Goal: Task Accomplishment & Management: Use online tool/utility

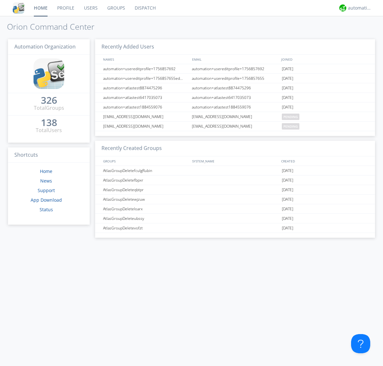
click at [144, 8] on link "Dispatch" at bounding box center [145, 8] width 31 height 16
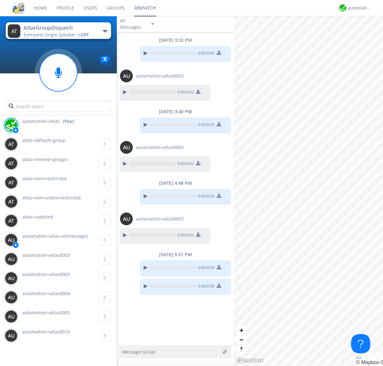
click at [105, 31] on div "button" at bounding box center [104, 31] width 5 height 3
click at [0, 0] on span "[PERSON_NAME]" at bounding box center [0, 0] width 0 height 0
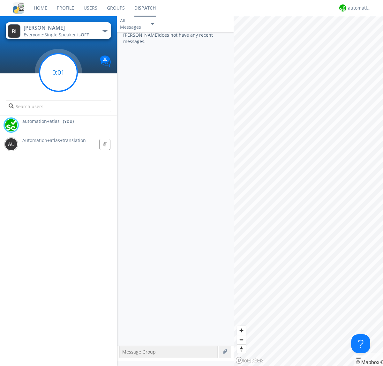
click at [58, 72] on g at bounding box center [59, 73] width 38 height 38
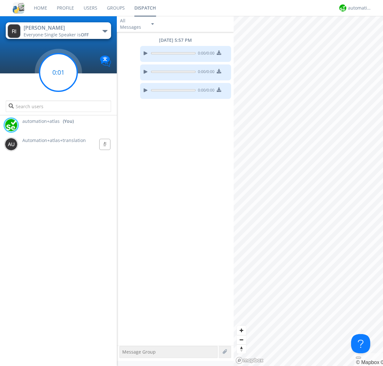
click at [58, 72] on g at bounding box center [59, 73] width 38 height 38
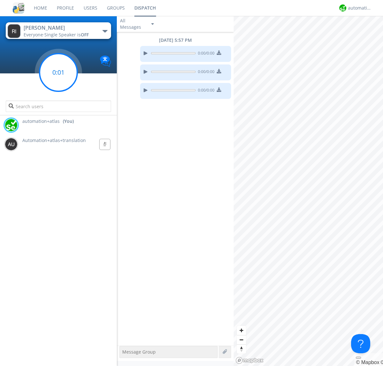
click at [58, 72] on g at bounding box center [59, 73] width 38 height 38
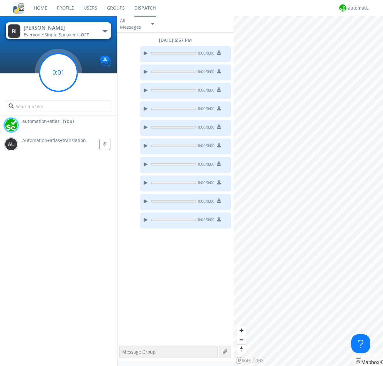
click at [58, 72] on g at bounding box center [59, 73] width 38 height 38
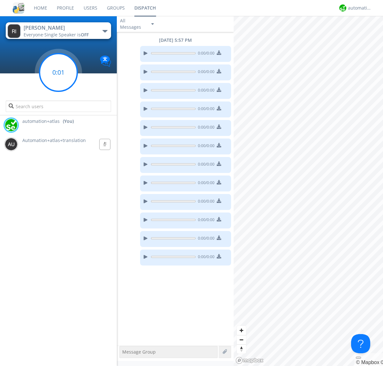
click at [58, 72] on g at bounding box center [59, 73] width 38 height 38
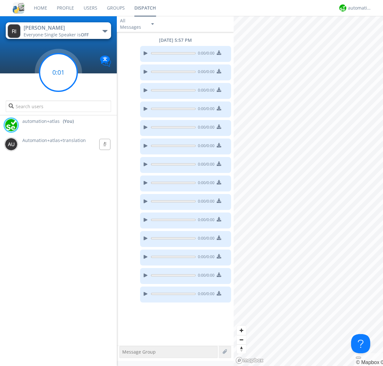
click at [58, 72] on g at bounding box center [59, 73] width 38 height 38
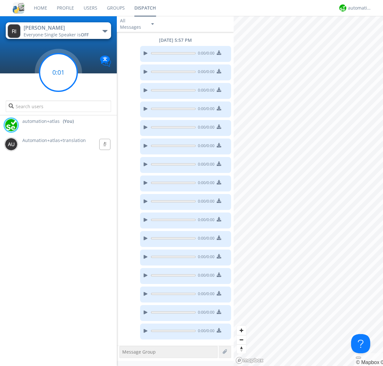
click at [58, 72] on g at bounding box center [59, 73] width 38 height 38
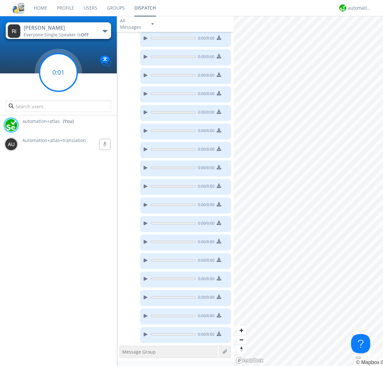
click at [58, 72] on g at bounding box center [59, 73] width 38 height 38
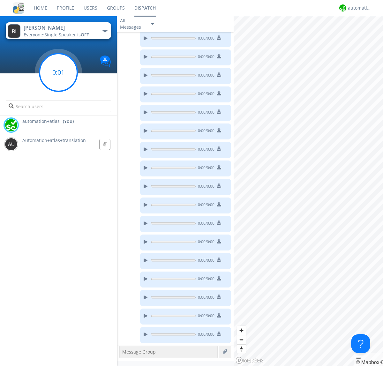
scroll to position [90, 0]
click at [58, 72] on g at bounding box center [59, 73] width 38 height 38
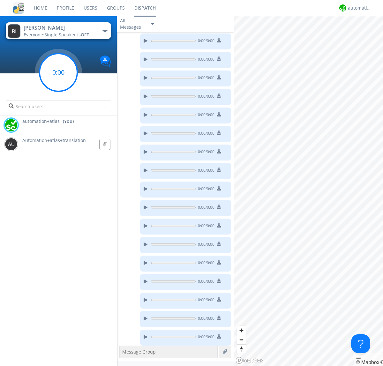
scroll to position [108, 0]
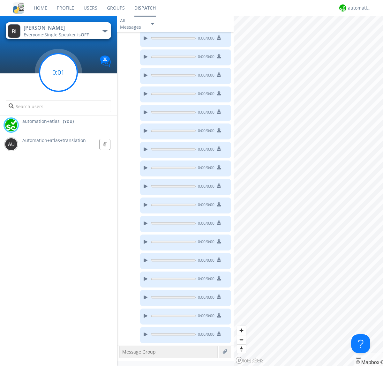
click at [58, 72] on g at bounding box center [59, 73] width 38 height 38
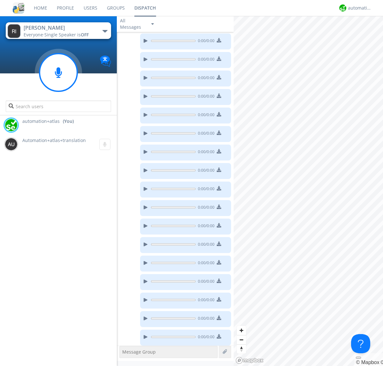
scroll to position [127, 0]
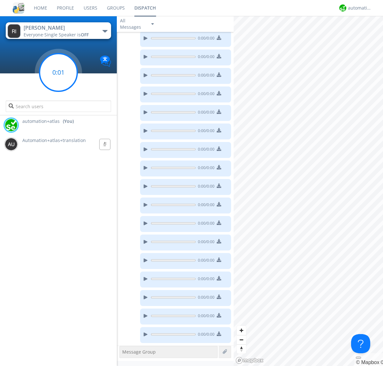
click at [58, 72] on g at bounding box center [59, 73] width 38 height 38
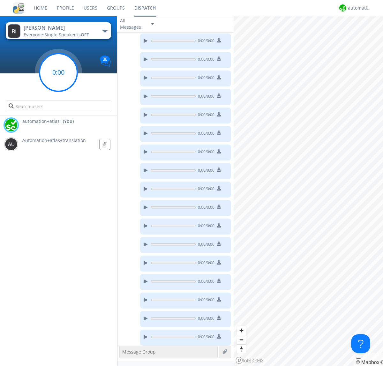
scroll to position [164, 0]
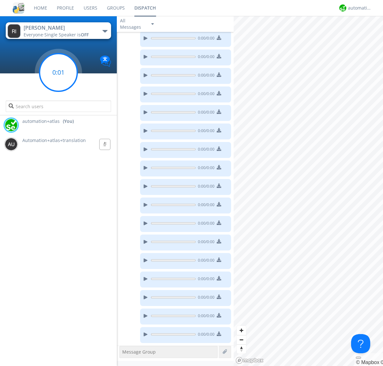
click at [58, 72] on g at bounding box center [59, 73] width 38 height 38
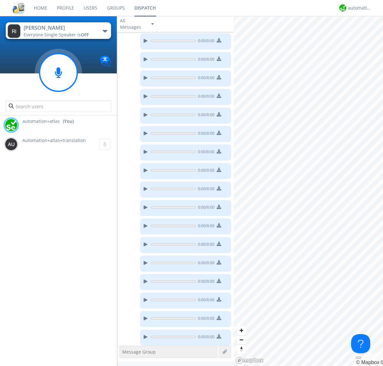
scroll to position [201, 0]
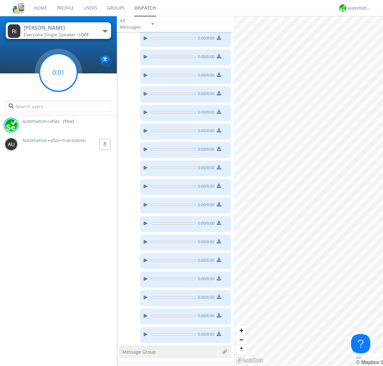
click at [58, 72] on g at bounding box center [59, 73] width 38 height 38
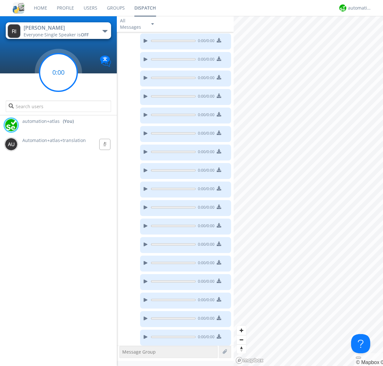
scroll to position [219, 0]
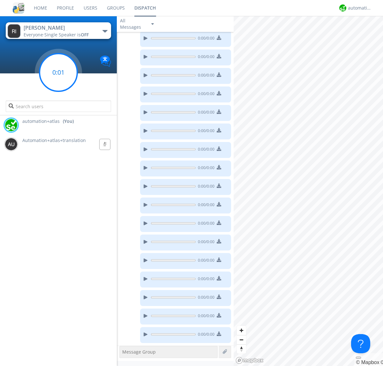
click at [58, 72] on g at bounding box center [59, 73] width 38 height 38
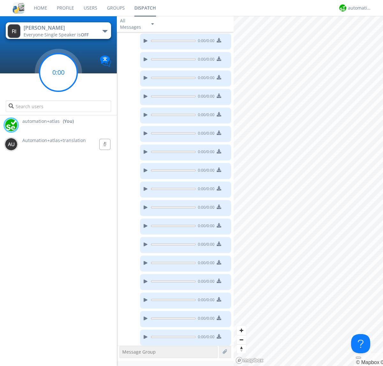
scroll to position [238, 0]
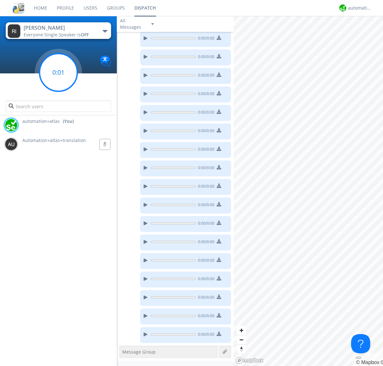
click at [58, 72] on g at bounding box center [59, 73] width 38 height 38
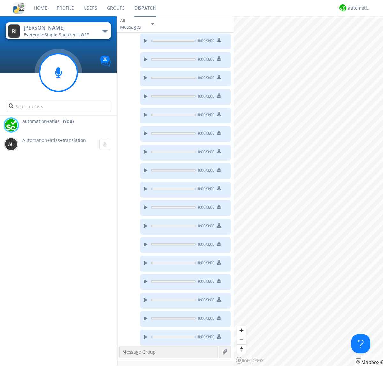
scroll to position [256, 0]
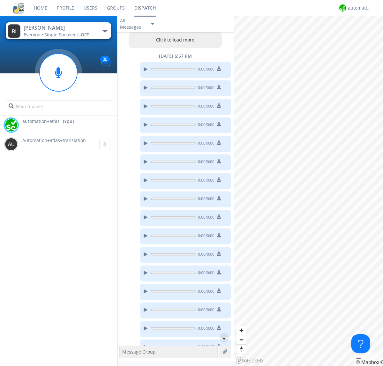
click at [173, 40] on button "Click to load more" at bounding box center [174, 40] width 93 height 16
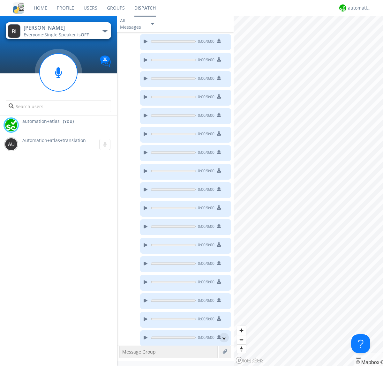
scroll to position [255, 0]
